Goal: Task Accomplishment & Management: Use online tool/utility

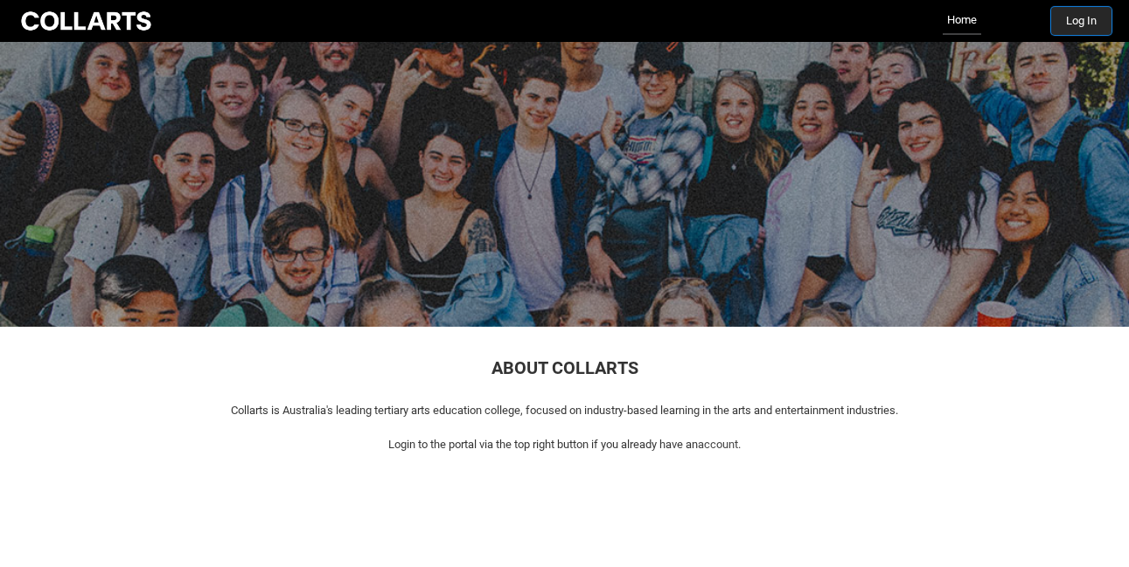
click at [1089, 18] on button "Log In" at bounding box center [1081, 21] width 60 height 28
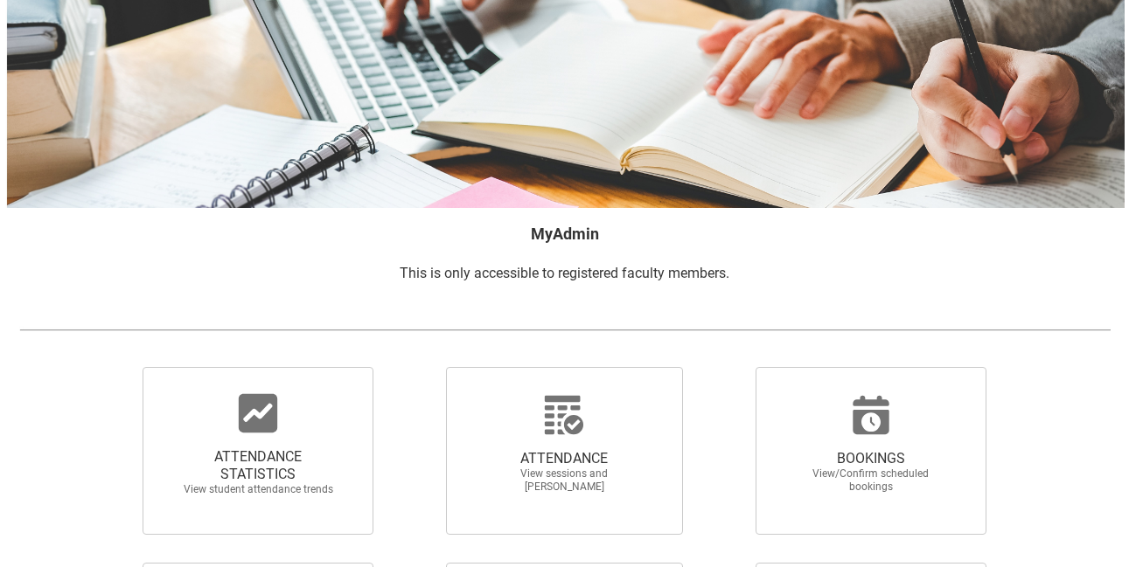
scroll to position [102, 0]
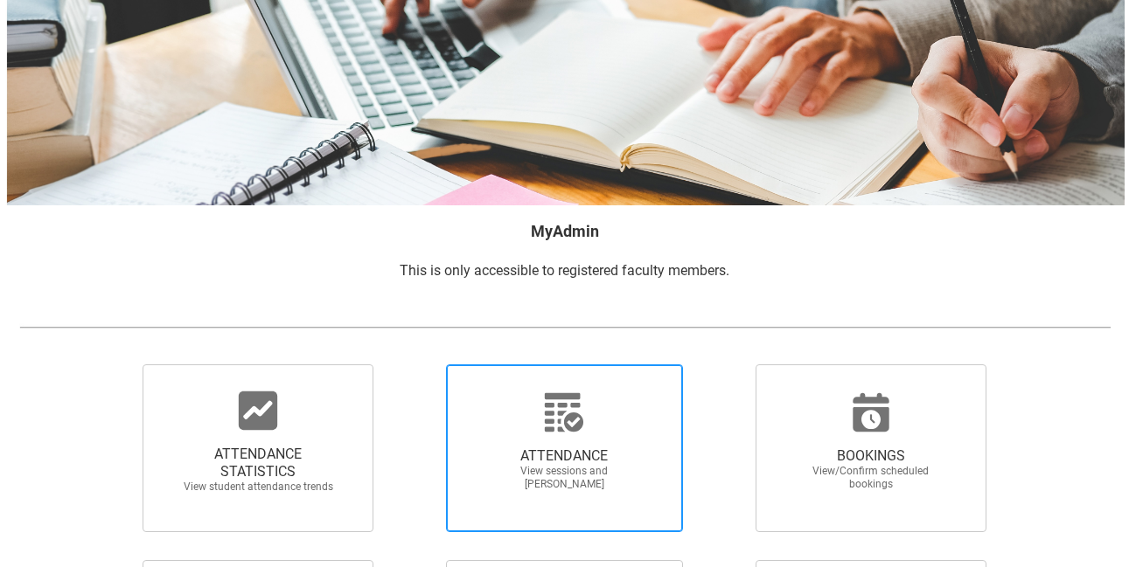
click at [533, 411] on div at bounding box center [564, 413] width 168 height 42
click at [416, 365] on input "ATTENDANCE View sessions and [PERSON_NAME]" at bounding box center [415, 364] width 1 height 1
radio input "true"
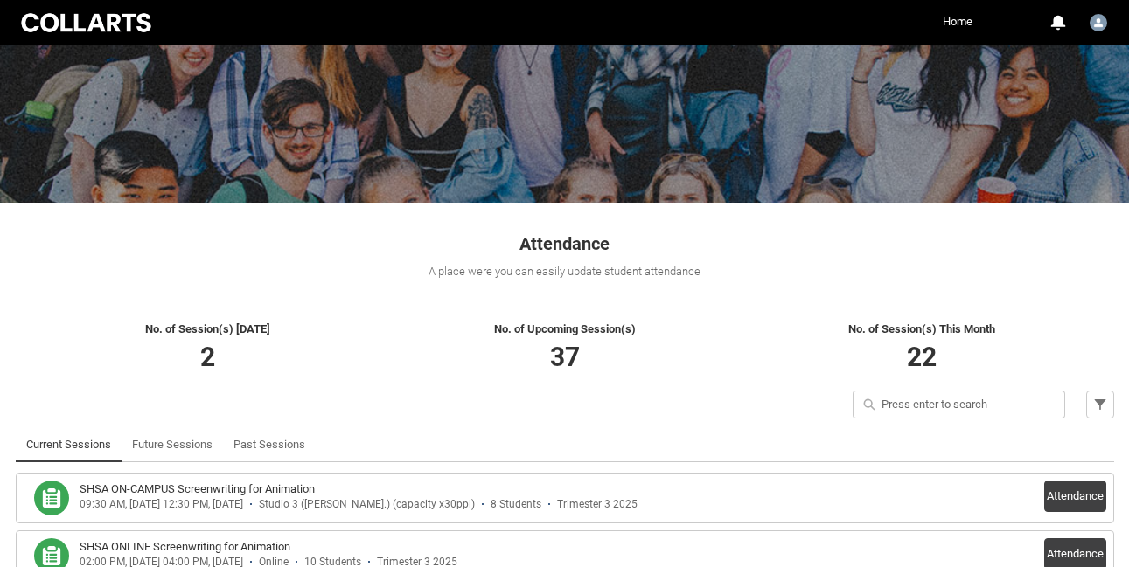
scroll to position [230, 0]
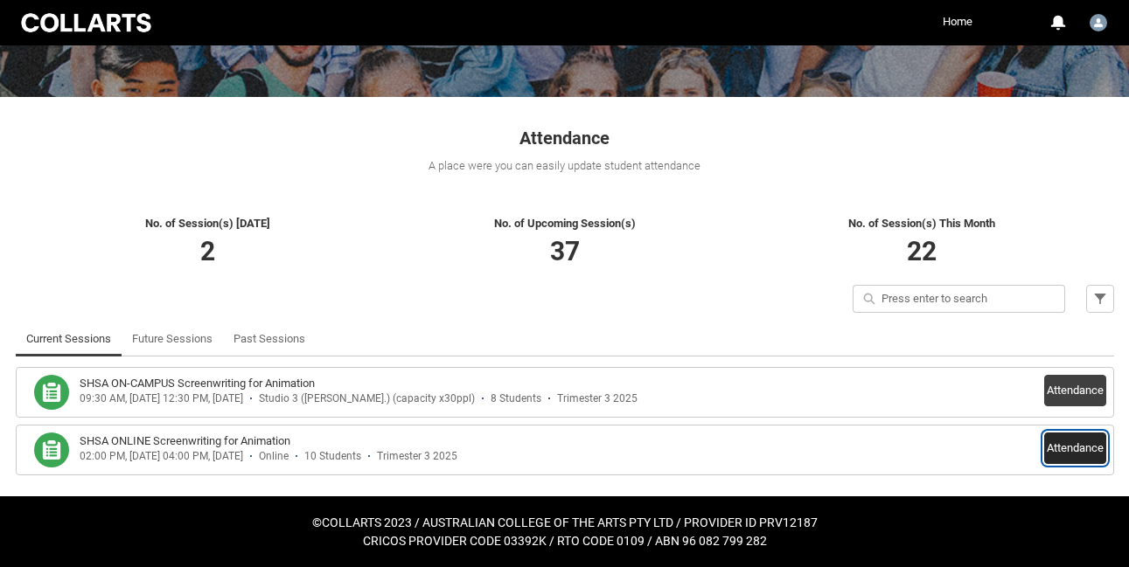
click at [1089, 451] on button "Attendance" at bounding box center [1075, 448] width 62 height 31
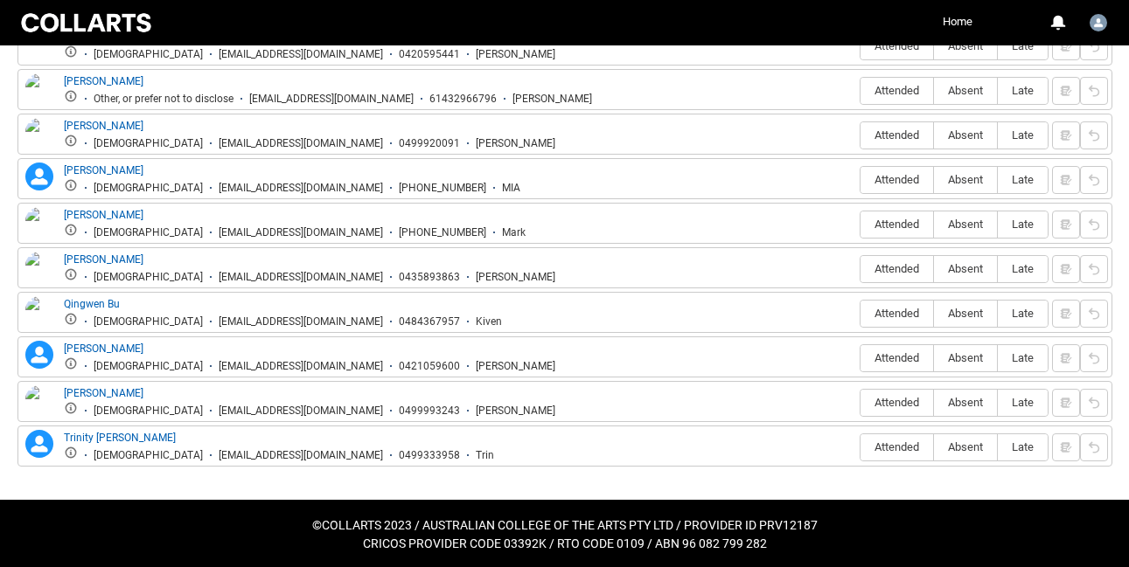
scroll to position [695, 0]
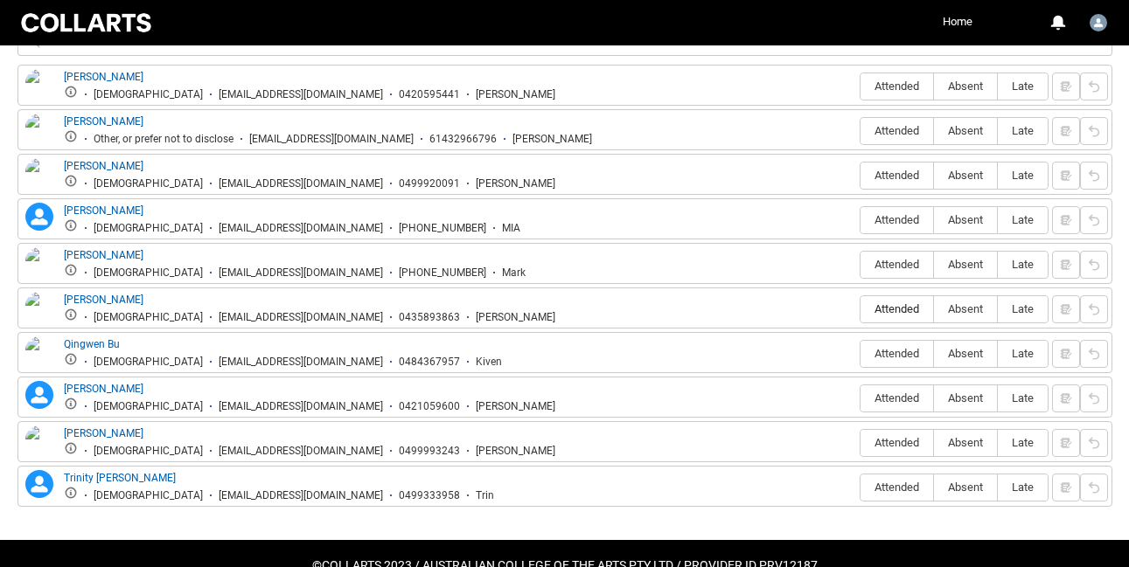
click at [884, 313] on span "Attended" at bounding box center [896, 309] width 73 height 13
click at [860, 310] on input "Attended" at bounding box center [859, 309] width 1 height 1
type lightning-radio-group "Attended"
radio input "true"
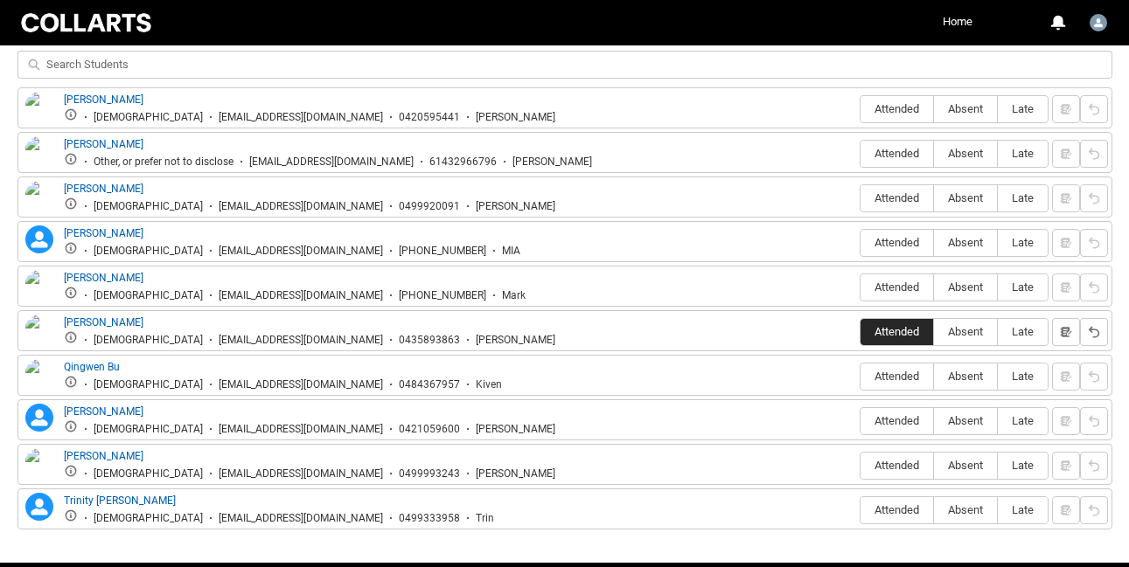
scroll to position [671, 0]
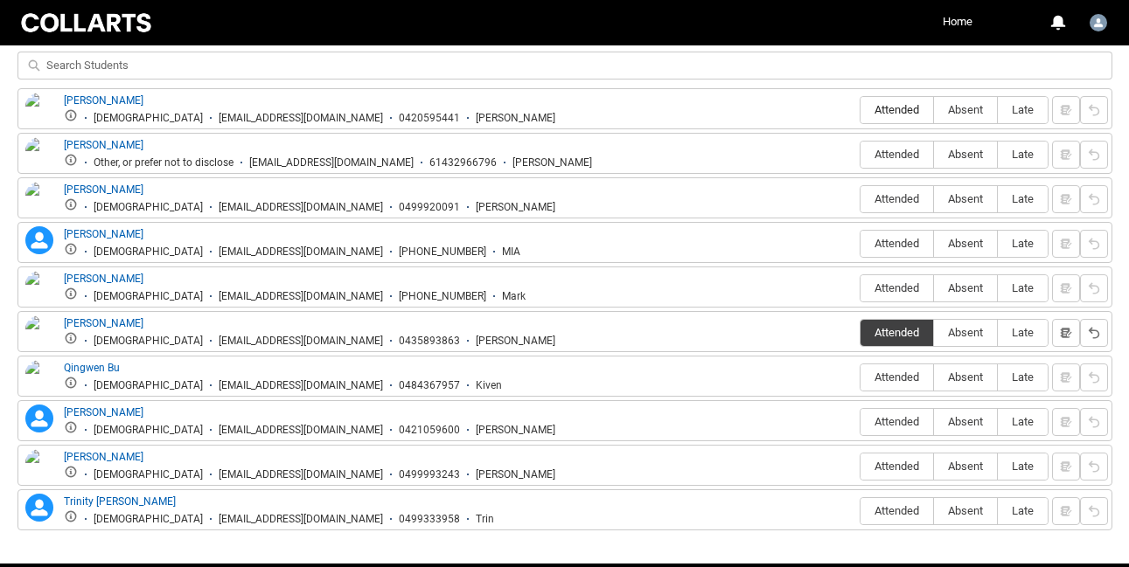
click at [890, 114] on span "Attended" at bounding box center [896, 109] width 73 height 13
click at [860, 110] on input "Attended" at bounding box center [859, 109] width 1 height 1
type lightning-radio-group "Attended"
radio input "true"
click at [888, 153] on span "Attended" at bounding box center [896, 154] width 73 height 13
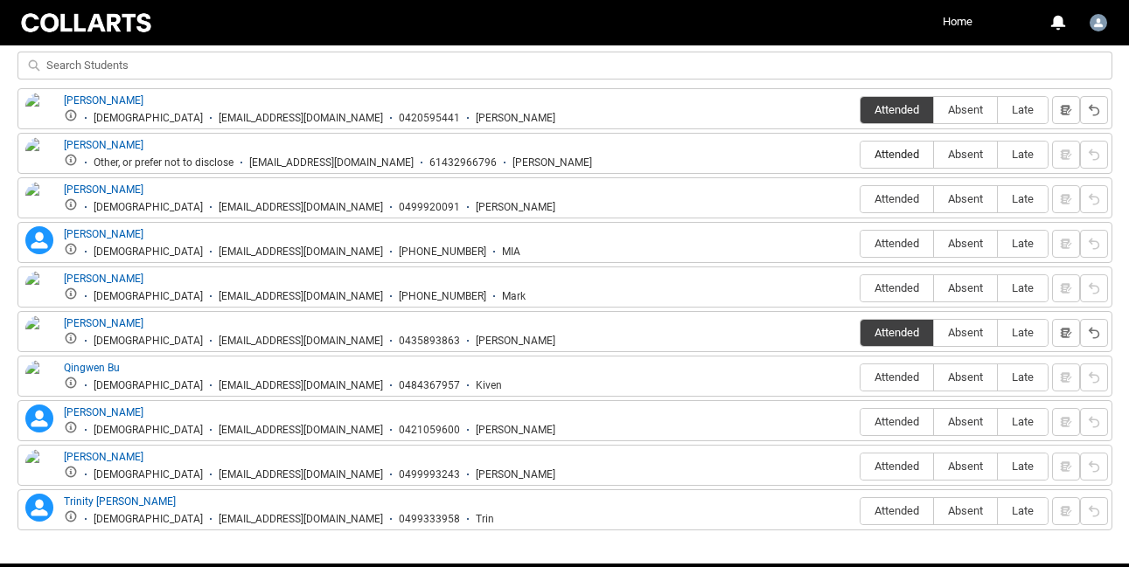
click at [860, 154] on input "Attended" at bounding box center [859, 154] width 1 height 1
type lightning-radio-group "Attended"
radio input "true"
click at [877, 195] on span "Attended" at bounding box center [896, 198] width 73 height 13
click at [860, 198] on input "Attended" at bounding box center [859, 198] width 1 height 1
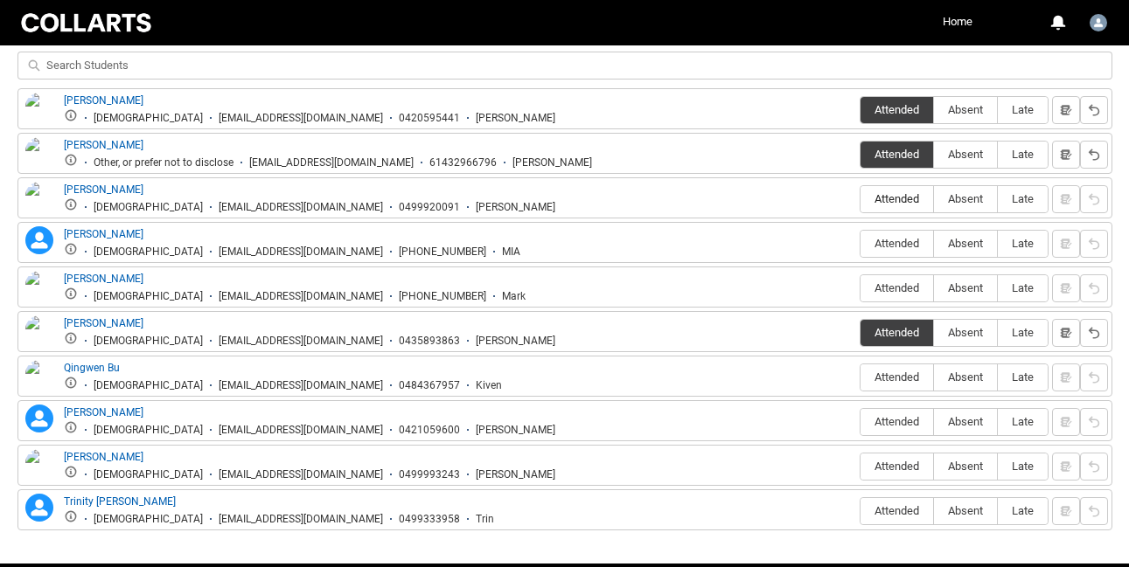
type lightning-radio-group "Attended"
radio input "true"
click at [880, 245] on span "Attended" at bounding box center [896, 243] width 73 height 13
click at [860, 244] on input "Attended" at bounding box center [859, 243] width 1 height 1
type lightning-radio-group "Attended"
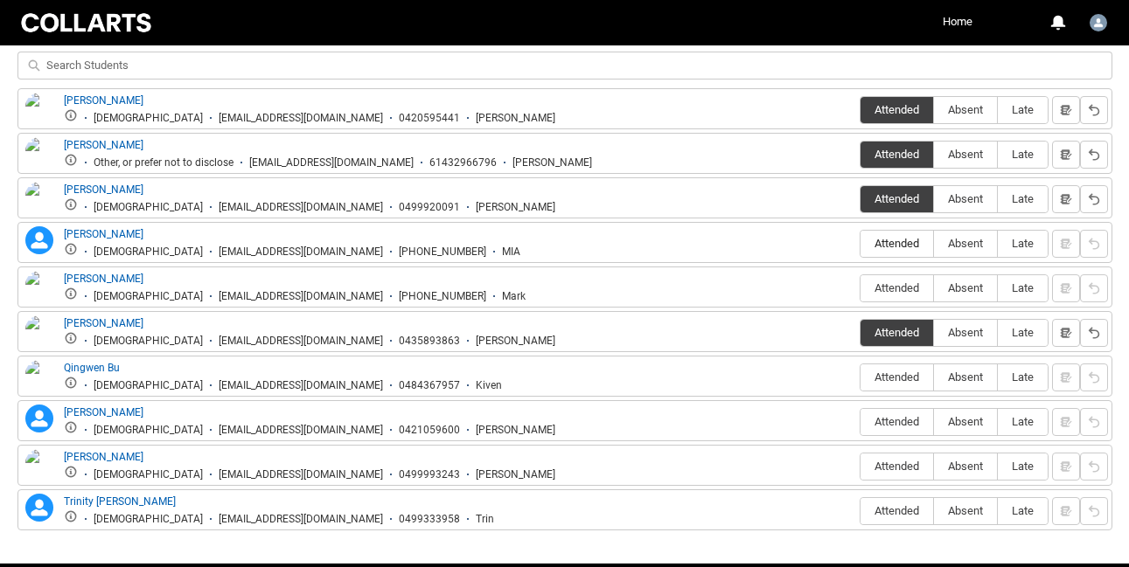
radio input "true"
click at [893, 420] on span "Attended" at bounding box center [896, 421] width 73 height 13
click at [860, 421] on input "Attended" at bounding box center [859, 421] width 1 height 1
type lightning-radio-group "Attended"
radio input "true"
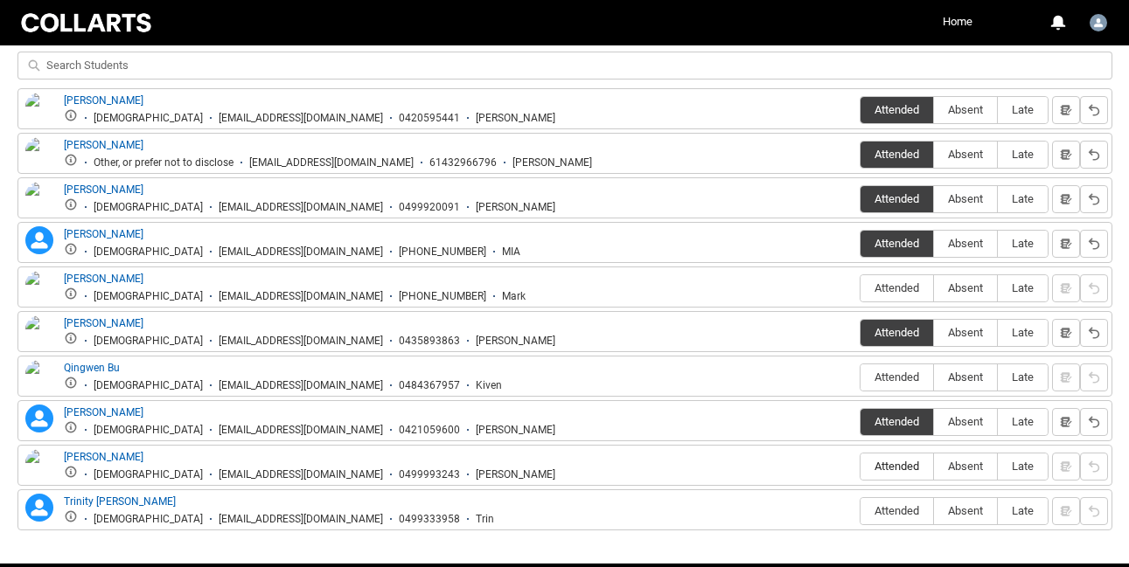
click at [898, 463] on span "Attended" at bounding box center [896, 466] width 73 height 13
click at [860, 466] on input "Attended" at bounding box center [859, 466] width 1 height 1
type lightning-radio-group "Attended"
radio input "true"
click at [898, 512] on span "Attended" at bounding box center [896, 510] width 73 height 13
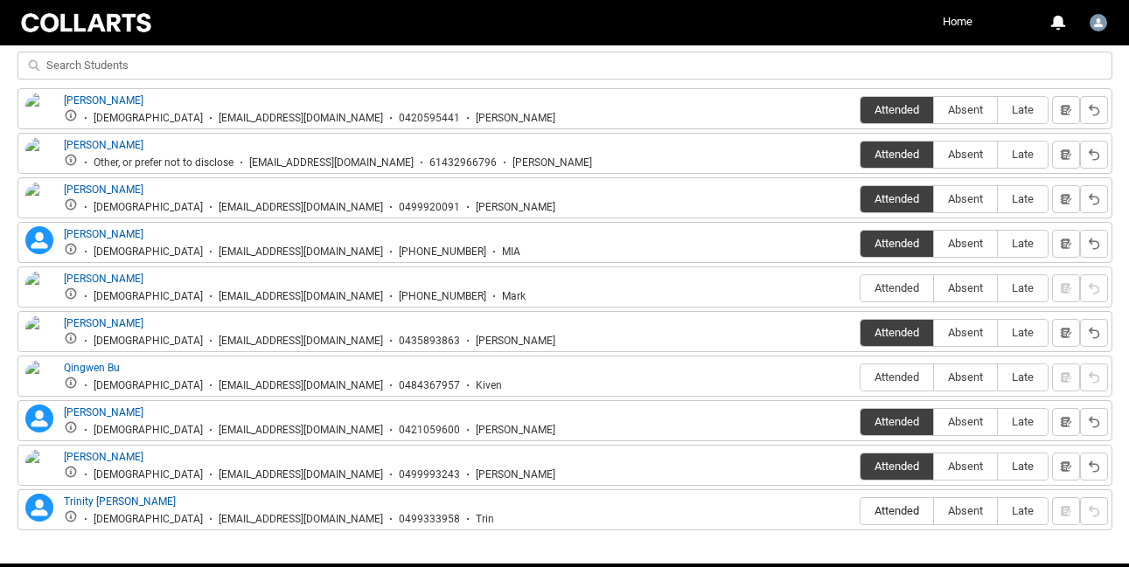
click at [860, 511] on input "Attended" at bounding box center [859, 511] width 1 height 1
type lightning-radio-group "Attended"
radio input "true"
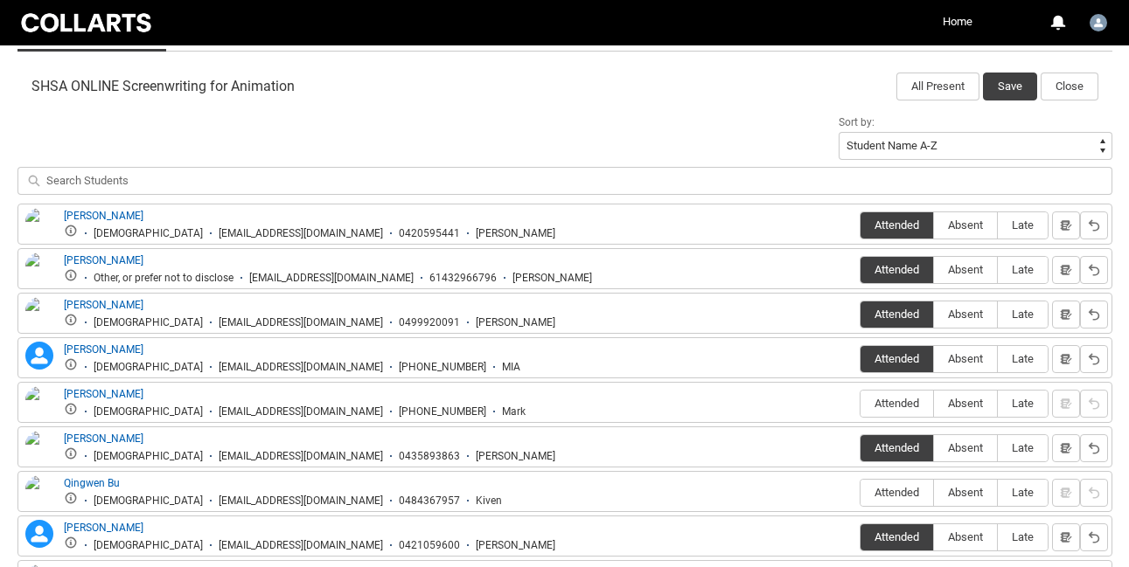
scroll to position [549, 0]
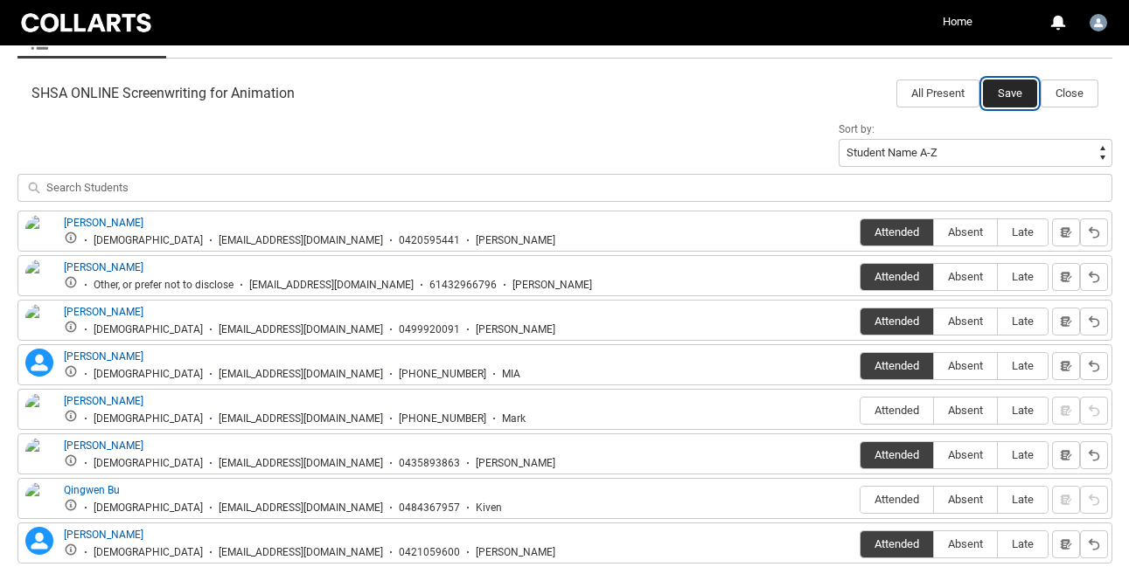
click at [1020, 90] on button "Save" at bounding box center [1010, 94] width 54 height 28
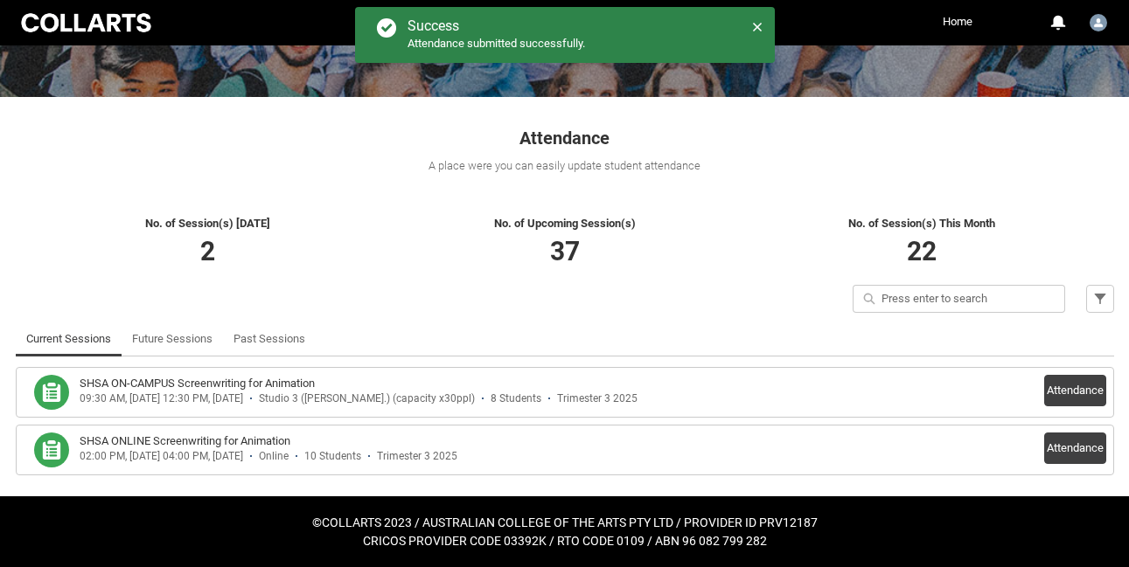
scroll to position [230, 0]
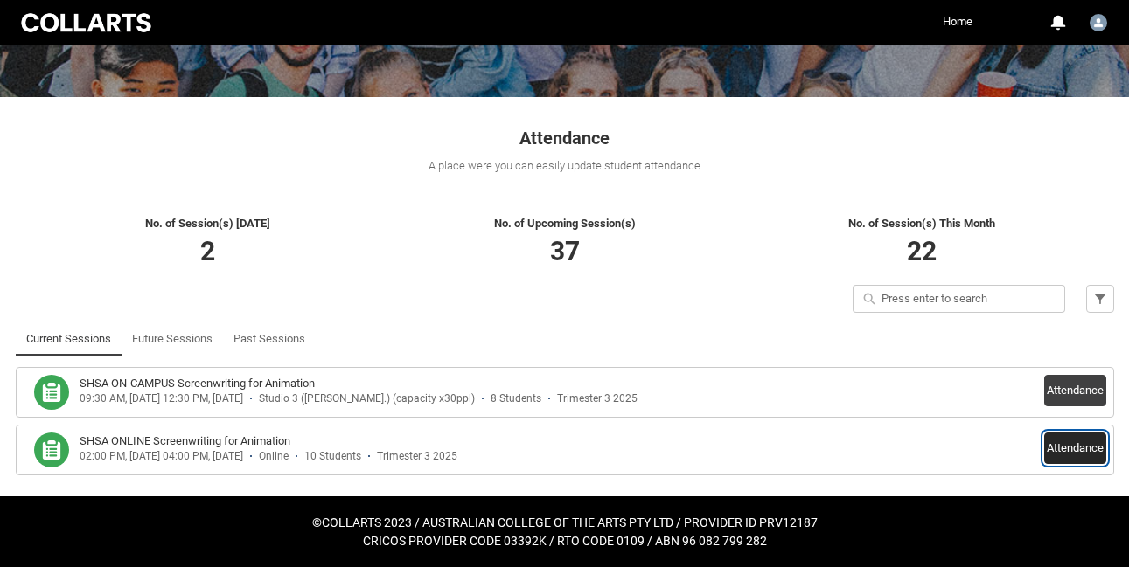
click at [1060, 454] on button "Attendance" at bounding box center [1075, 448] width 62 height 31
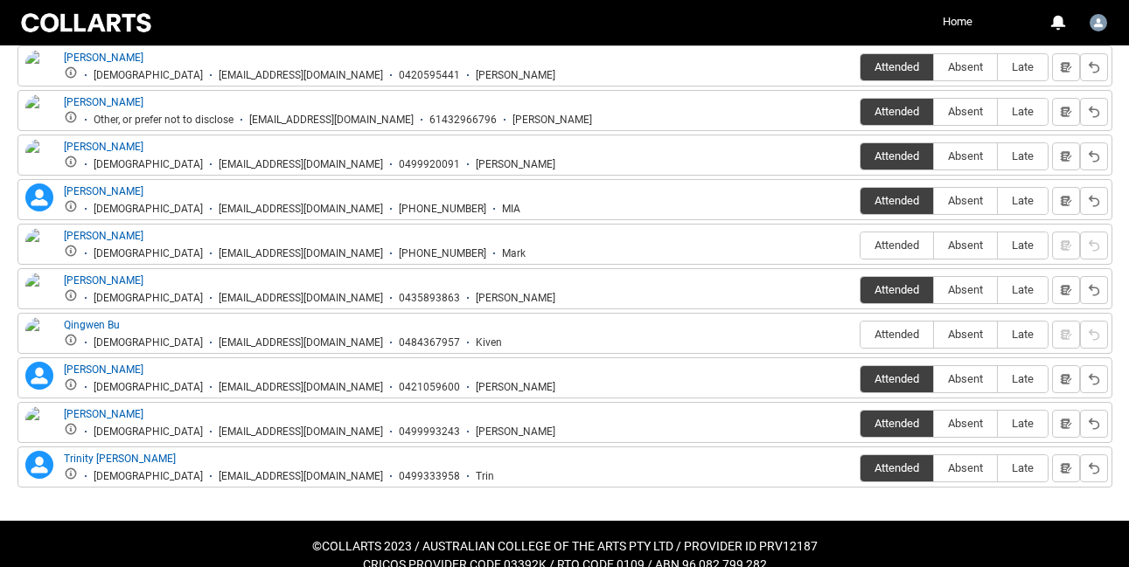
scroll to position [715, 0]
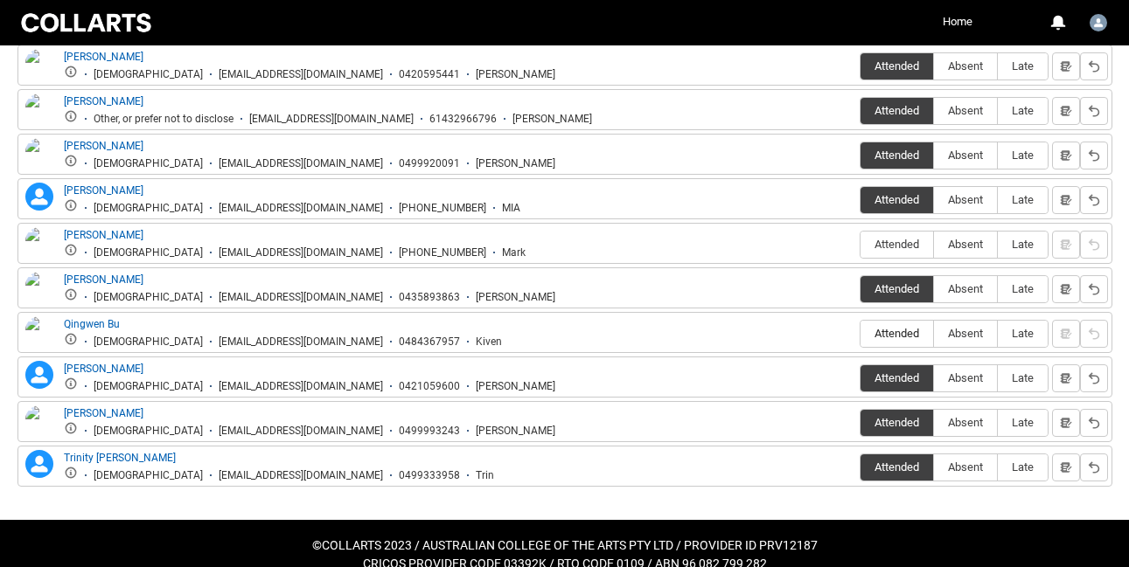
click at [876, 335] on span "Attended" at bounding box center [896, 333] width 73 height 13
click at [860, 334] on input "Attended" at bounding box center [859, 333] width 1 height 1
type lightning-radio-group "Attended"
radio input "true"
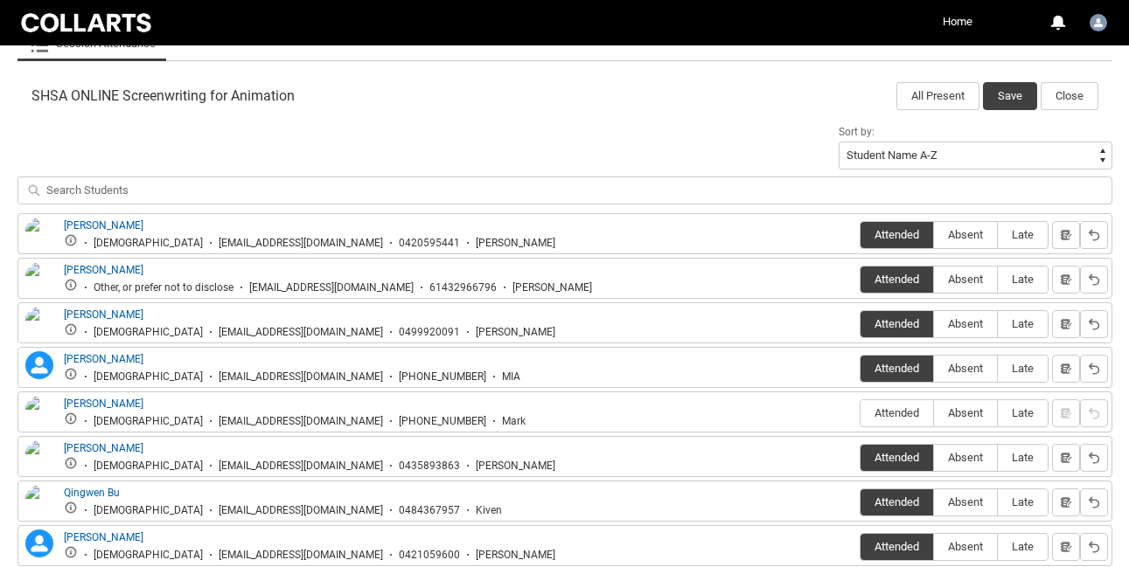
scroll to position [540, 0]
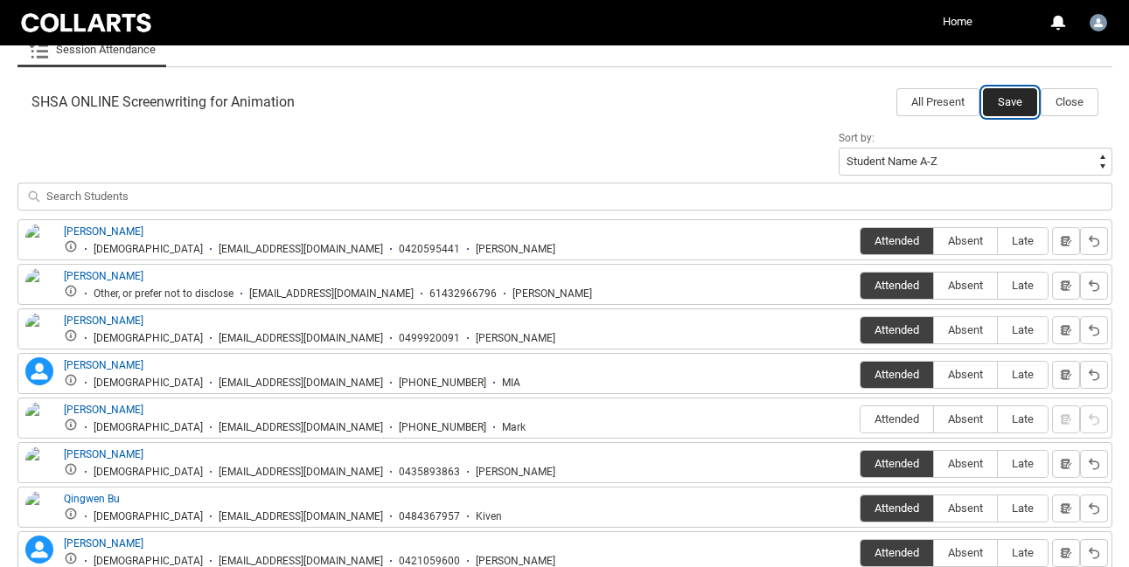
click at [1016, 103] on button "Save" at bounding box center [1010, 102] width 54 height 28
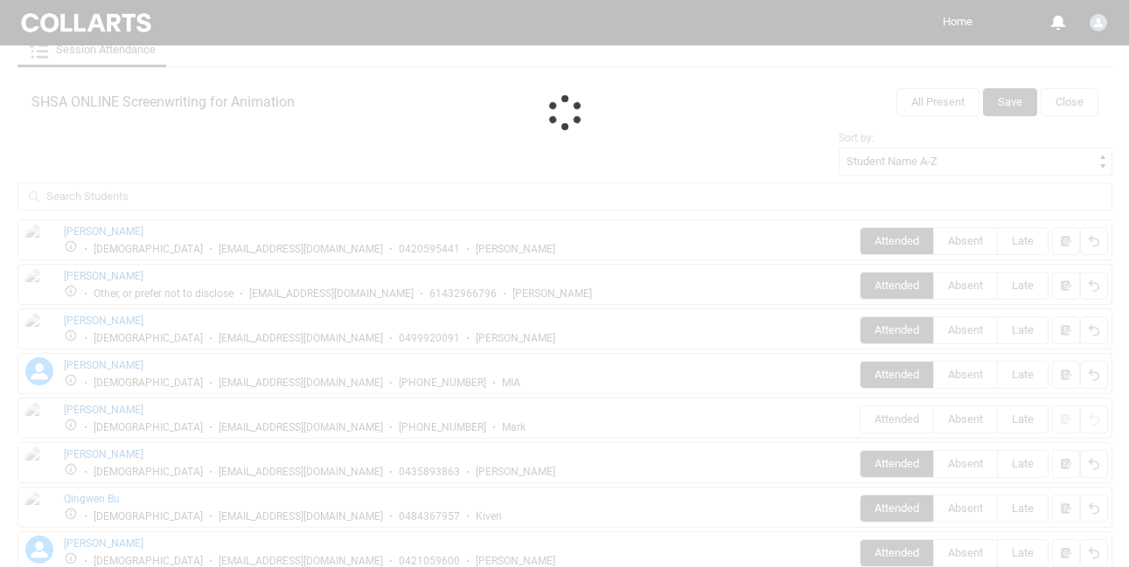
scroll to position [230, 0]
